Goal: Transaction & Acquisition: Purchase product/service

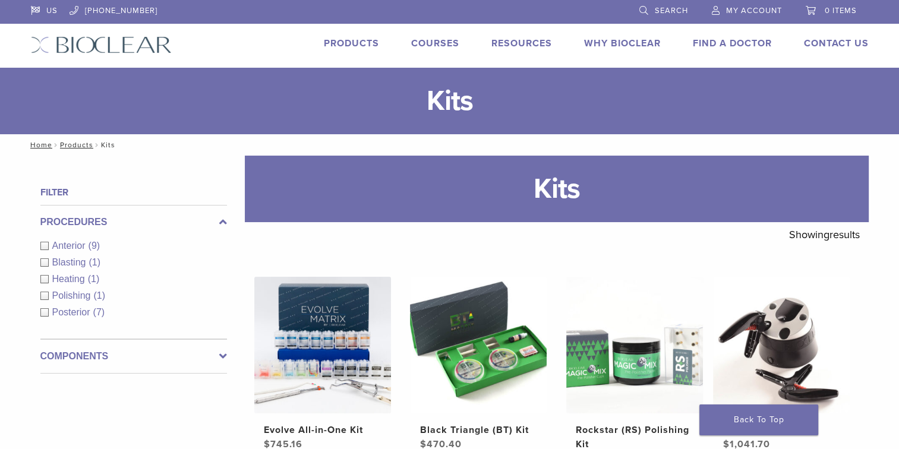
click at [431, 43] on link "Courses" at bounding box center [435, 43] width 48 height 12
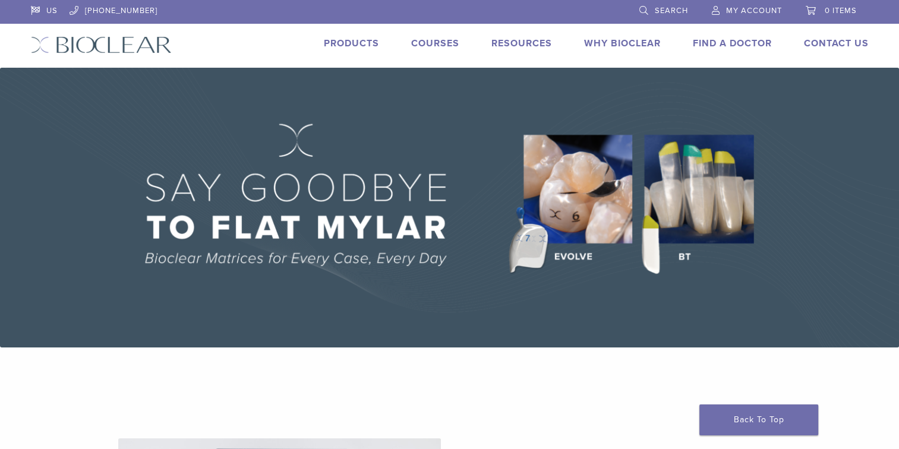
click at [433, 47] on link "Courses" at bounding box center [435, 43] width 48 height 12
click at [368, 46] on link "Products" at bounding box center [351, 43] width 55 height 12
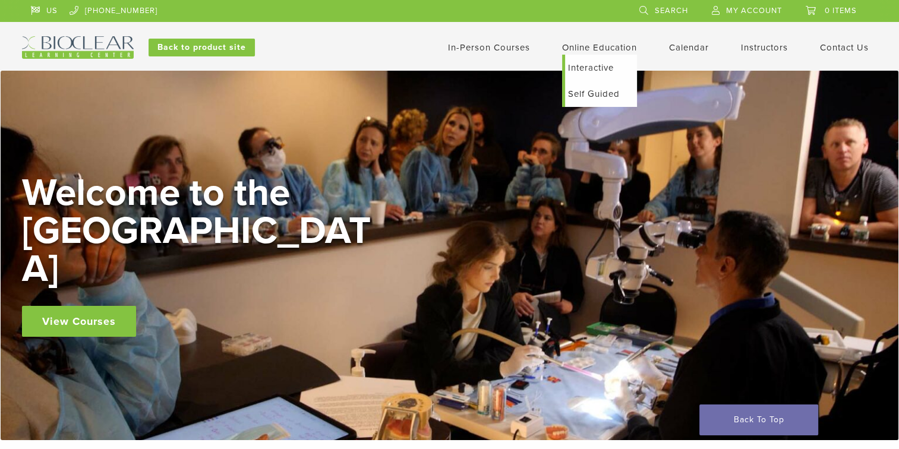
click at [568, 49] on link "Online Education" at bounding box center [599, 47] width 75 height 11
click at [579, 62] on link "Interactive" at bounding box center [601, 68] width 72 height 26
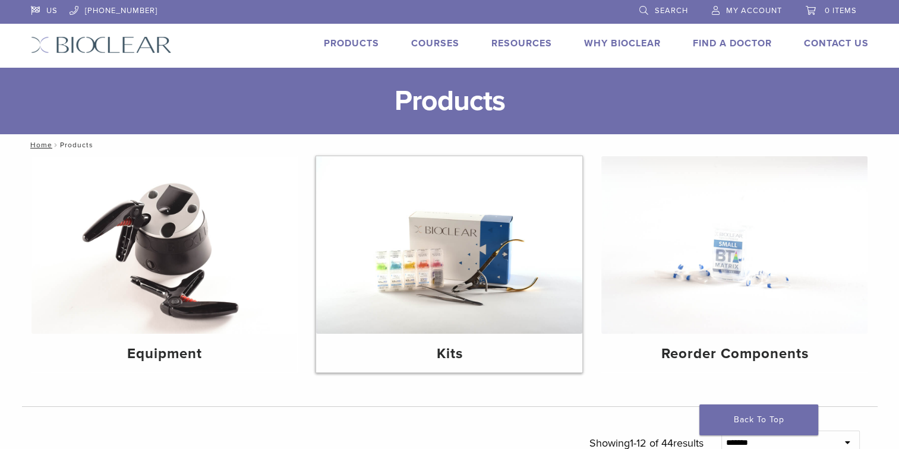
click at [408, 264] on img at bounding box center [449, 245] width 266 height 178
click at [407, 264] on img at bounding box center [449, 245] width 266 height 178
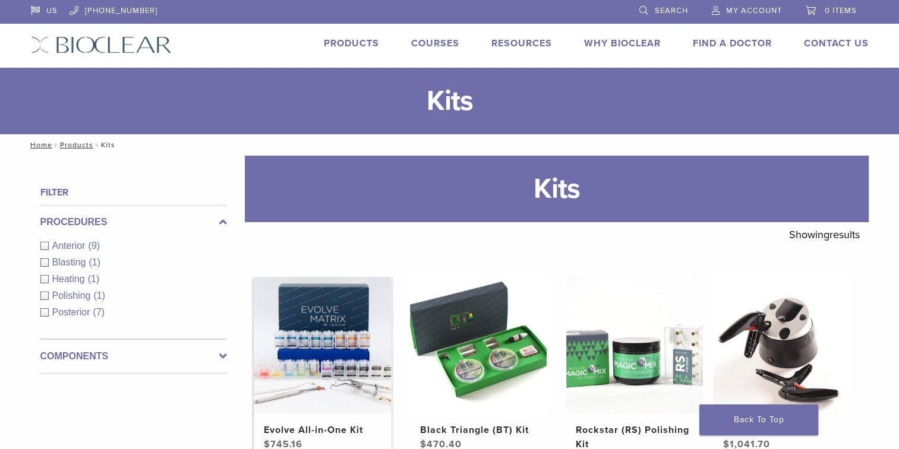
click at [330, 301] on img at bounding box center [322, 345] width 137 height 137
click at [330, 300] on img at bounding box center [322, 345] width 137 height 137
